Goal: Feedback & Contribution: Submit feedback/report problem

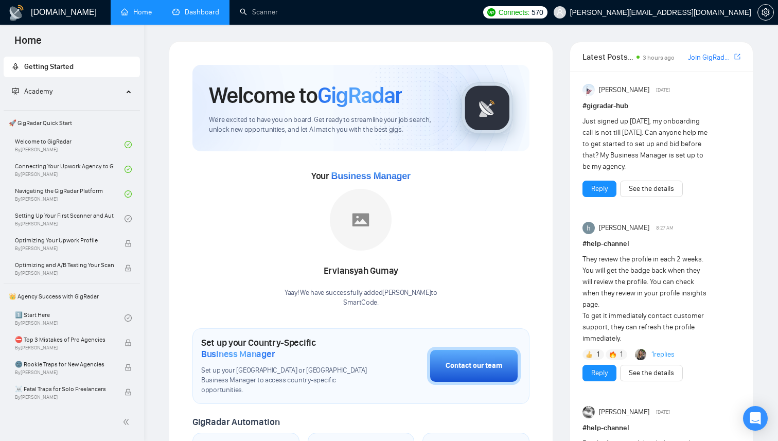
click at [210, 13] on link "Dashboard" at bounding box center [195, 12] width 47 height 9
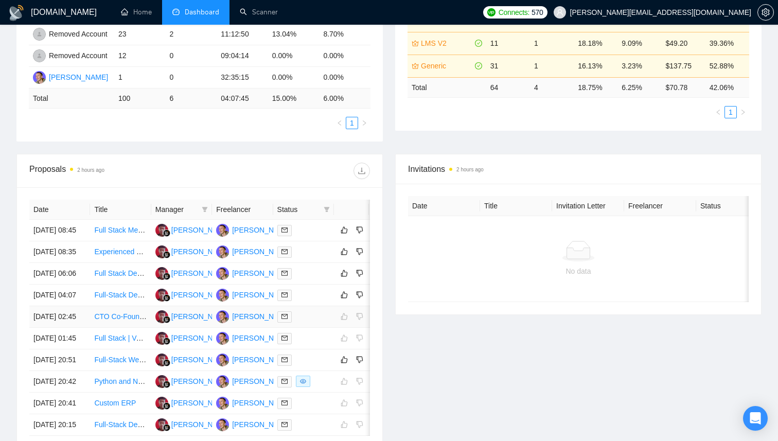
scroll to position [360, 0]
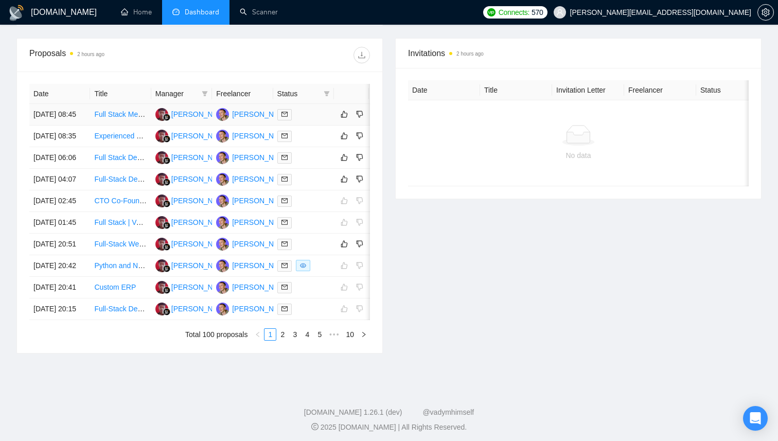
click at [311, 126] on td at bounding box center [303, 115] width 61 height 22
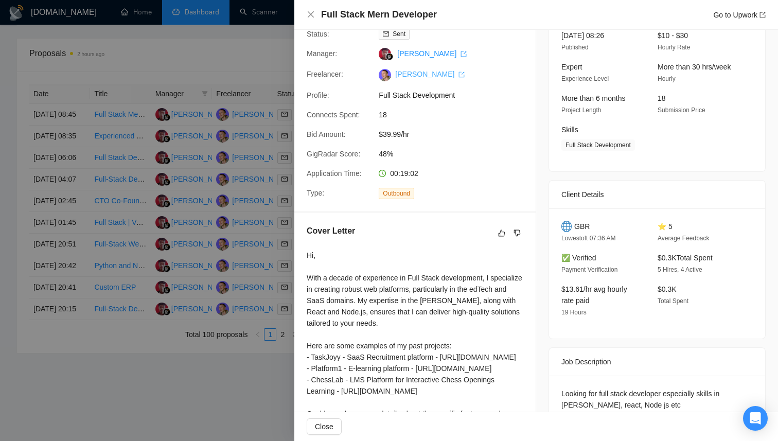
scroll to position [0, 0]
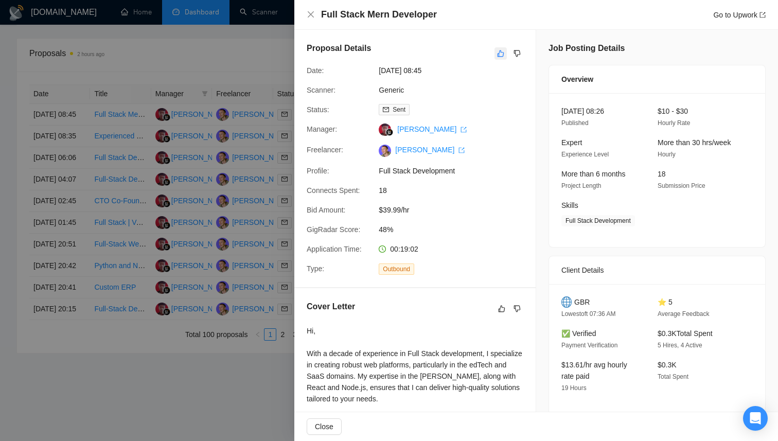
click at [500, 54] on icon "like" at bounding box center [500, 53] width 7 height 8
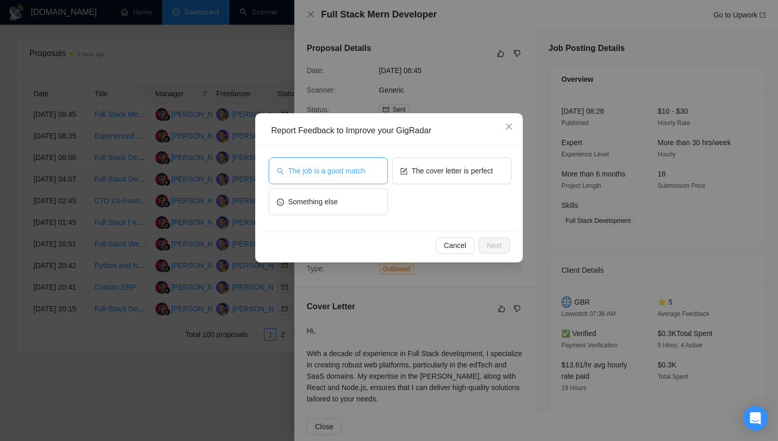
click at [321, 178] on button "The job is a good match" at bounding box center [328, 170] width 119 height 27
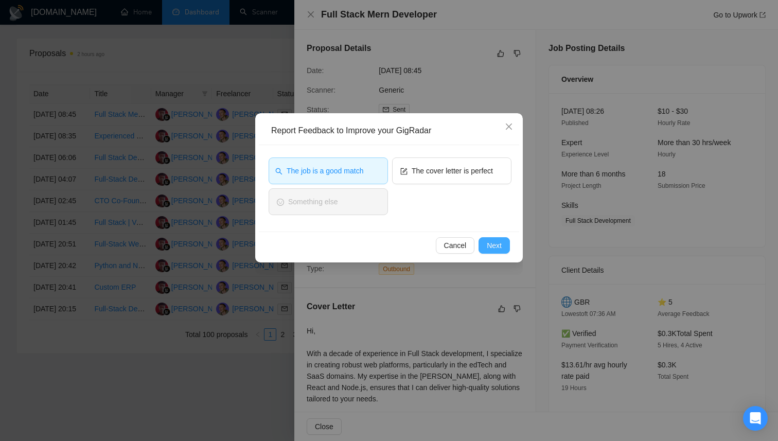
click at [498, 246] on span "Next" at bounding box center [494, 245] width 15 height 11
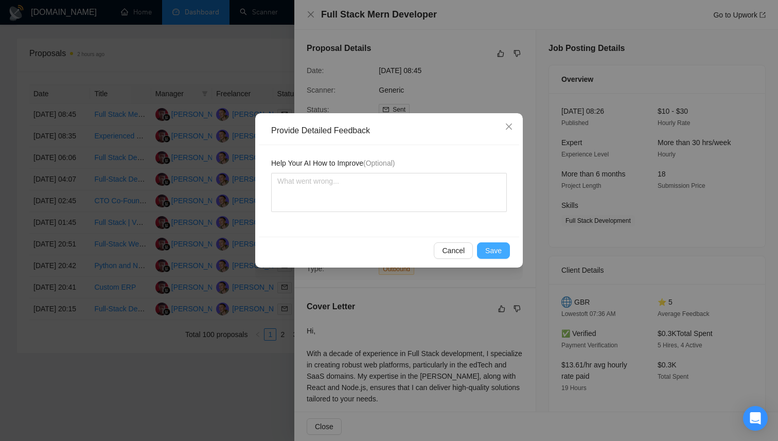
click at [499, 255] on span "Save" at bounding box center [493, 250] width 16 height 11
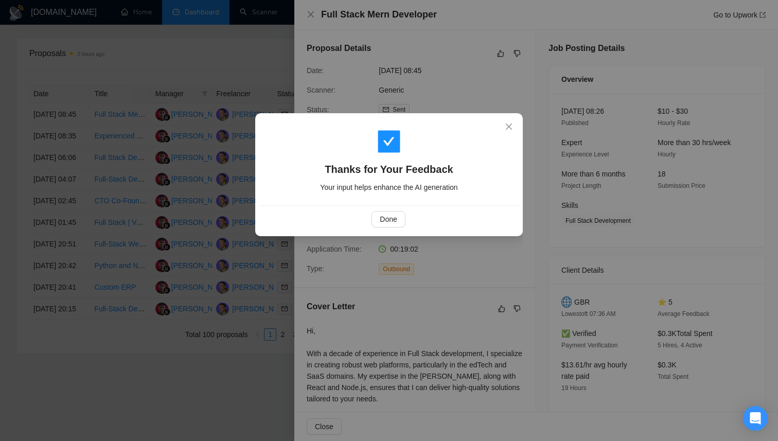
click at [407, 222] on div "Done" at bounding box center [388, 219] width 243 height 16
click at [396, 219] on span "Done" at bounding box center [388, 219] width 17 height 11
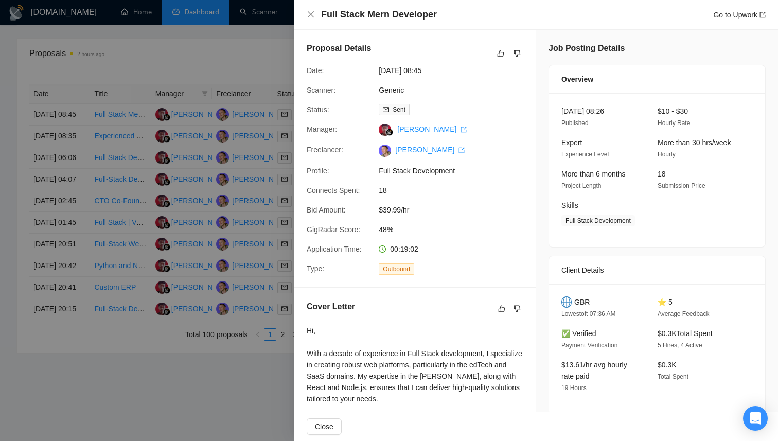
click at [276, 67] on div at bounding box center [389, 220] width 778 height 441
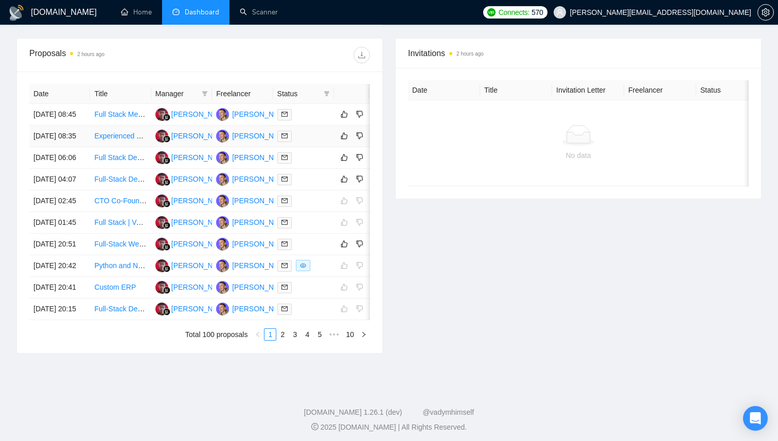
click at [320, 142] on div at bounding box center [303, 136] width 52 height 12
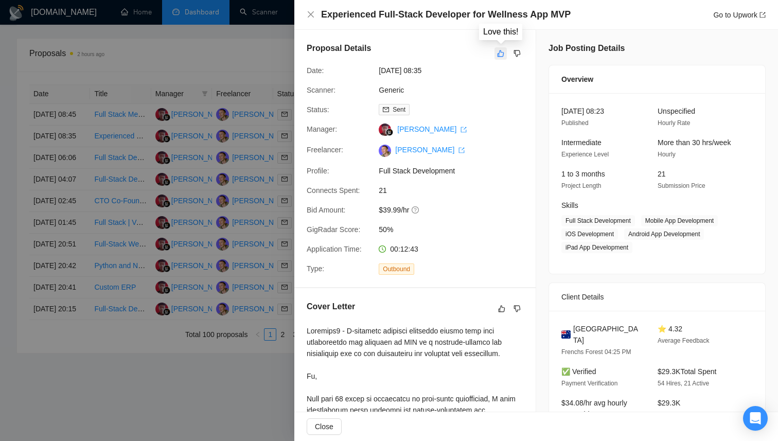
click at [499, 56] on icon "like" at bounding box center [500, 53] width 7 height 8
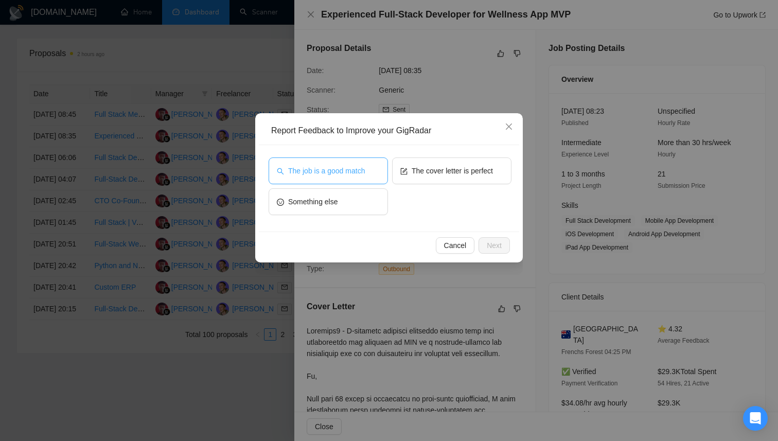
click at [318, 175] on span "The job is a good match" at bounding box center [326, 170] width 77 height 11
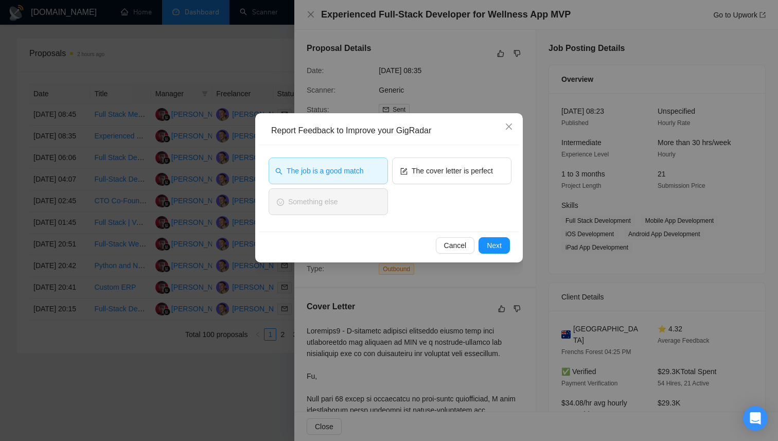
click at [499, 254] on div "Cancel Next" at bounding box center [389, 245] width 260 height 27
click at [499, 253] on button "Next" at bounding box center [494, 245] width 31 height 16
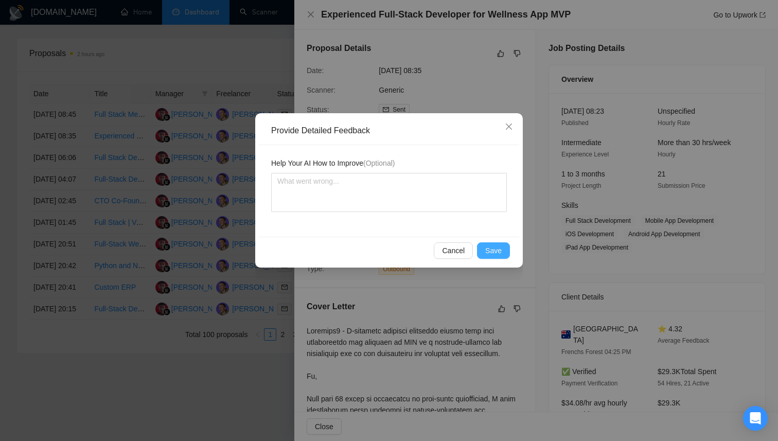
click at [497, 255] on span "Save" at bounding box center [493, 250] width 16 height 11
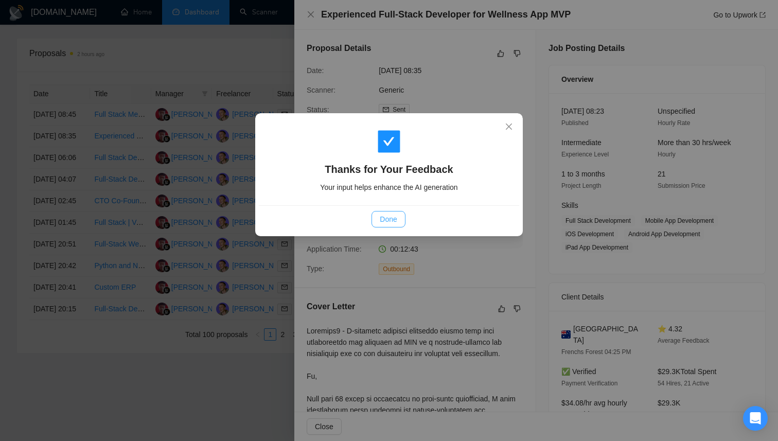
click at [392, 220] on span "Done" at bounding box center [388, 219] width 17 height 11
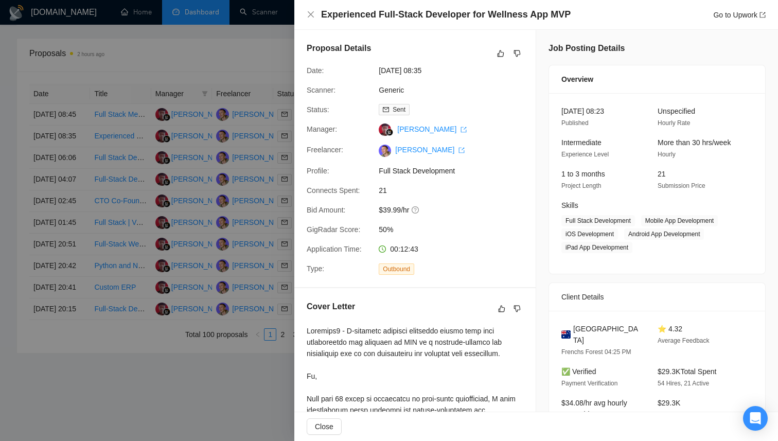
click at [252, 64] on div at bounding box center [389, 220] width 778 height 441
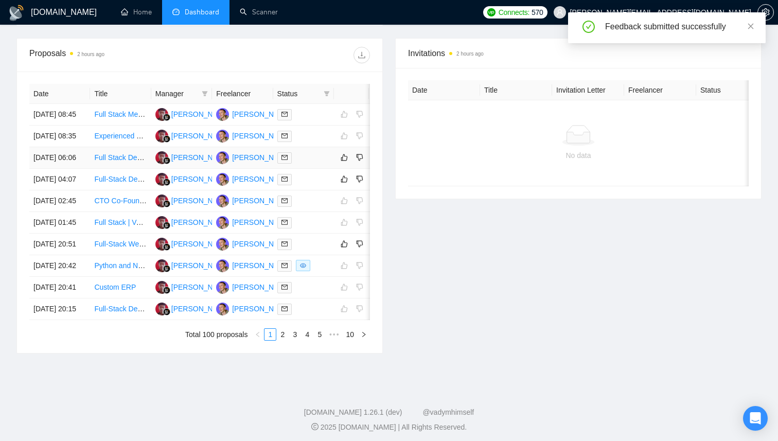
click at [314, 164] on div at bounding box center [303, 158] width 52 height 12
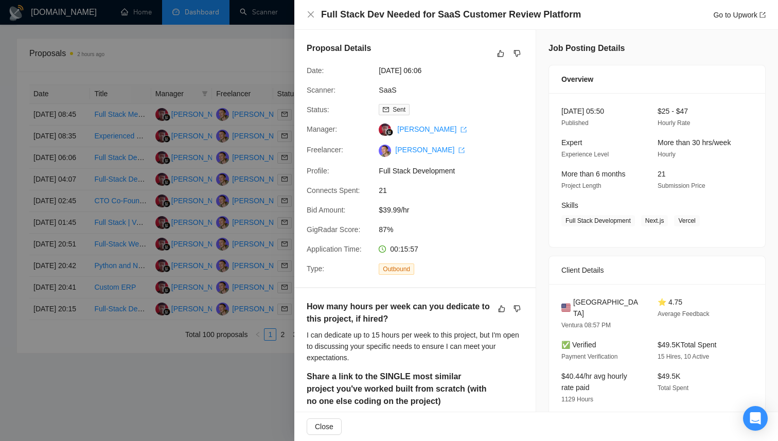
click at [278, 64] on div at bounding box center [389, 220] width 778 height 441
